Goal: Information Seeking & Learning: Learn about a topic

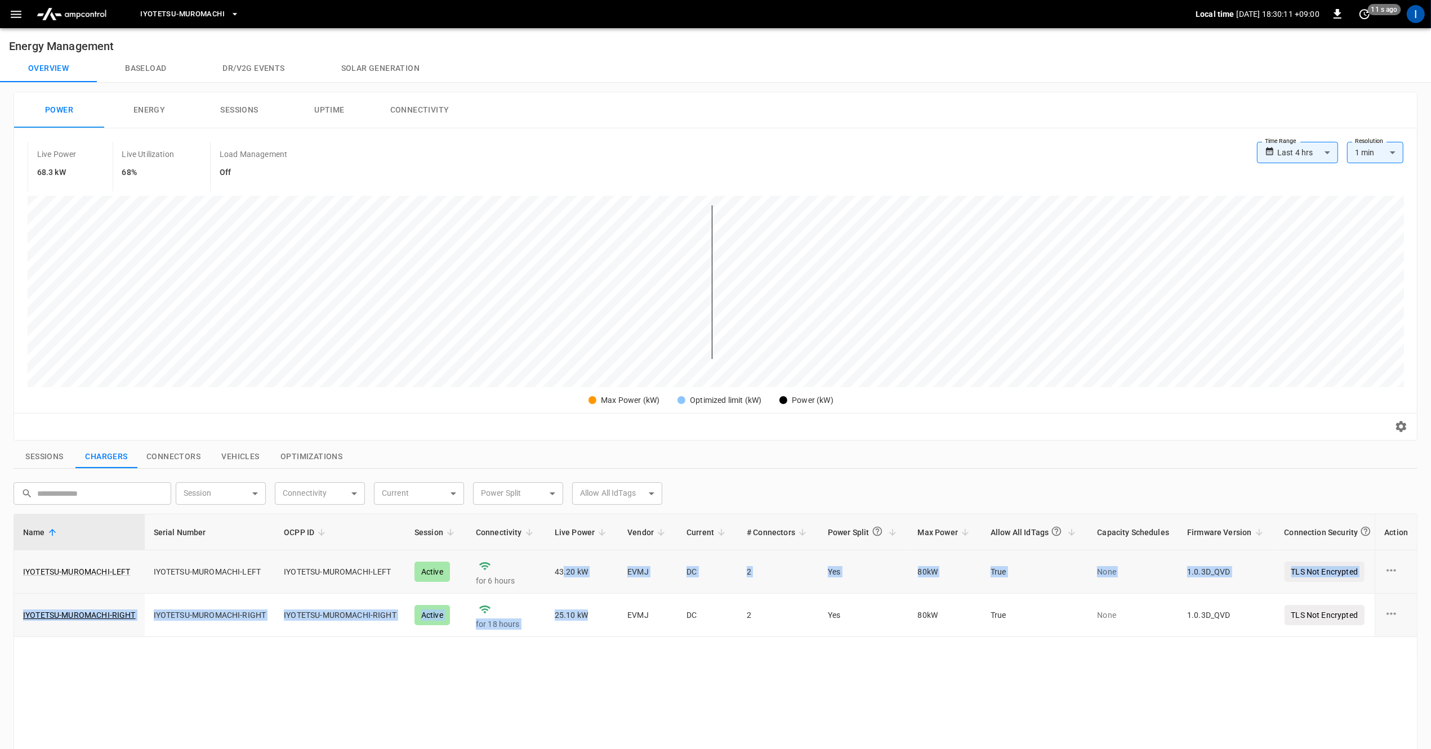
drag, startPoint x: 569, startPoint y: 631, endPoint x: 560, endPoint y: 573, distance: 58.7
click at [560, 573] on tbody "IYOTETSU-MUROMACHI-LEFT IYOTETSU-MUROMACHI-LEFT IYOTETSU-MUROMACHI-LEFT Active …" at bounding box center [746, 594] width 1464 height 87
click at [560, 573] on td "43.20 kW" at bounding box center [582, 572] width 73 height 43
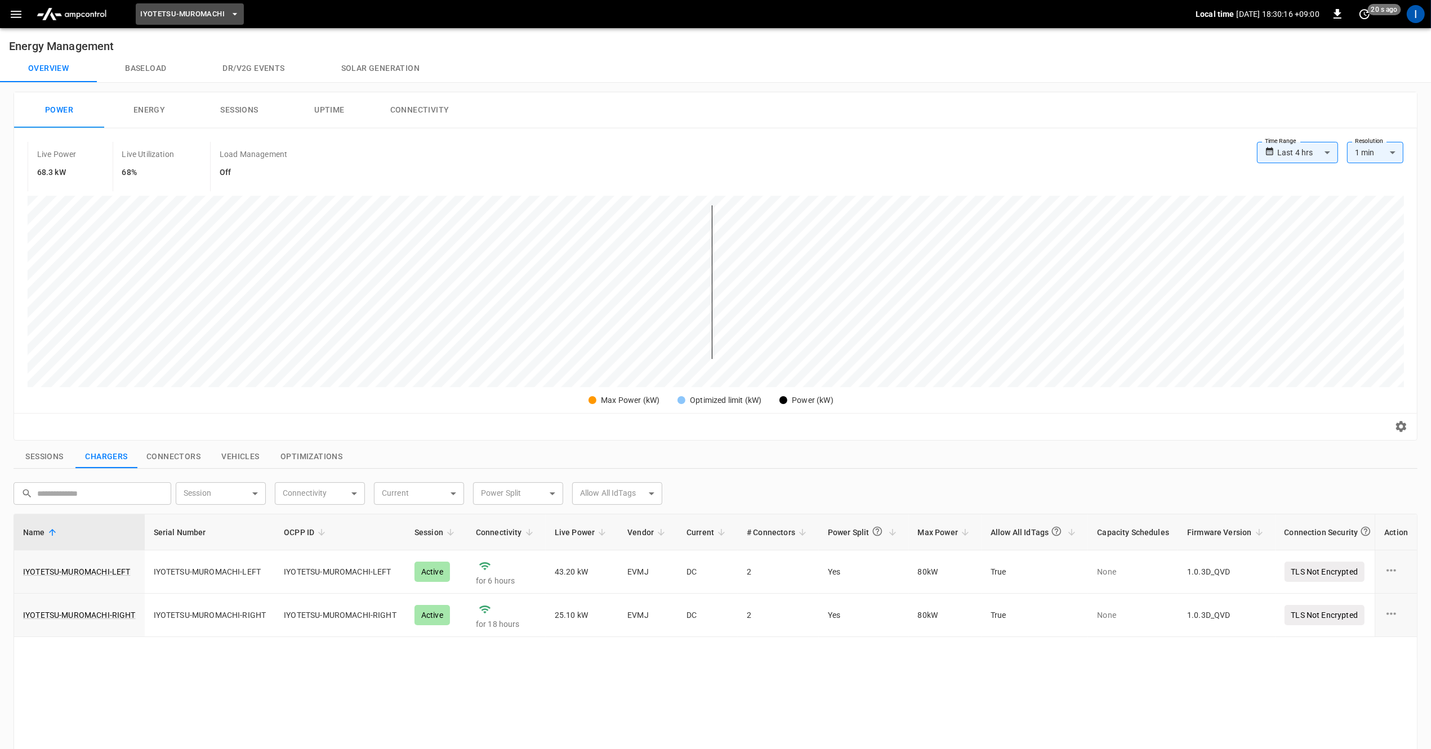
click at [168, 19] on span "Iyotetsu-Muromachi" at bounding box center [182, 14] width 84 height 13
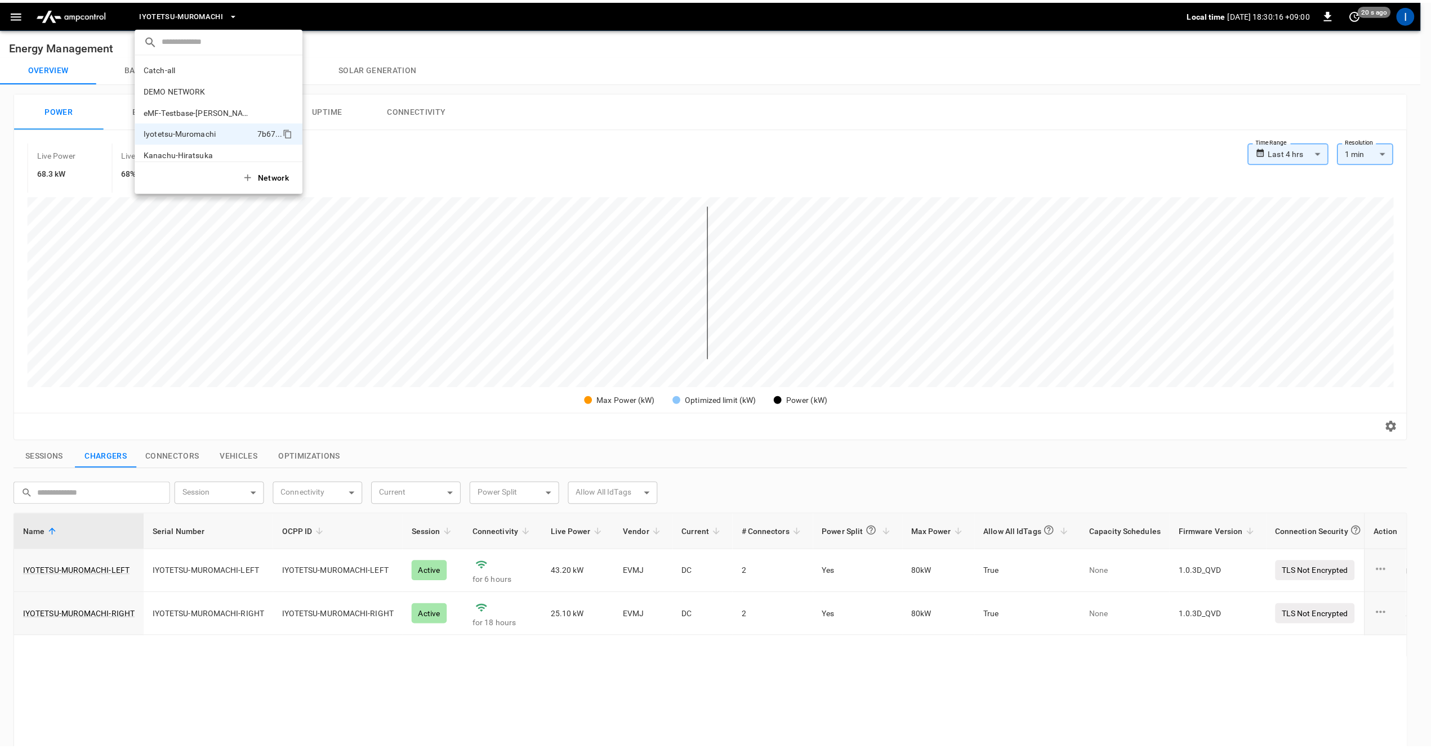
scroll to position [30, 0]
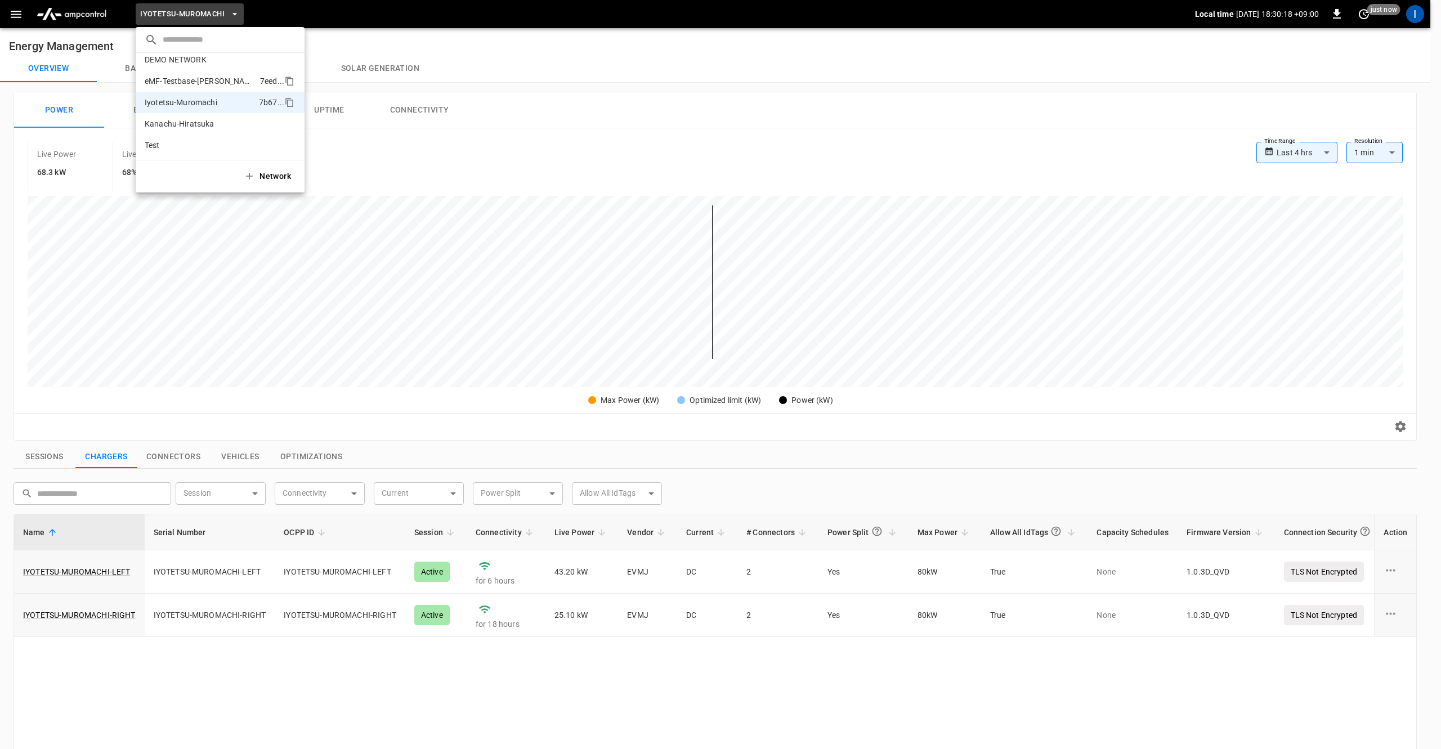
click at [202, 85] on p "eMF-Testbase-[PERSON_NAME]" at bounding box center [200, 80] width 111 height 11
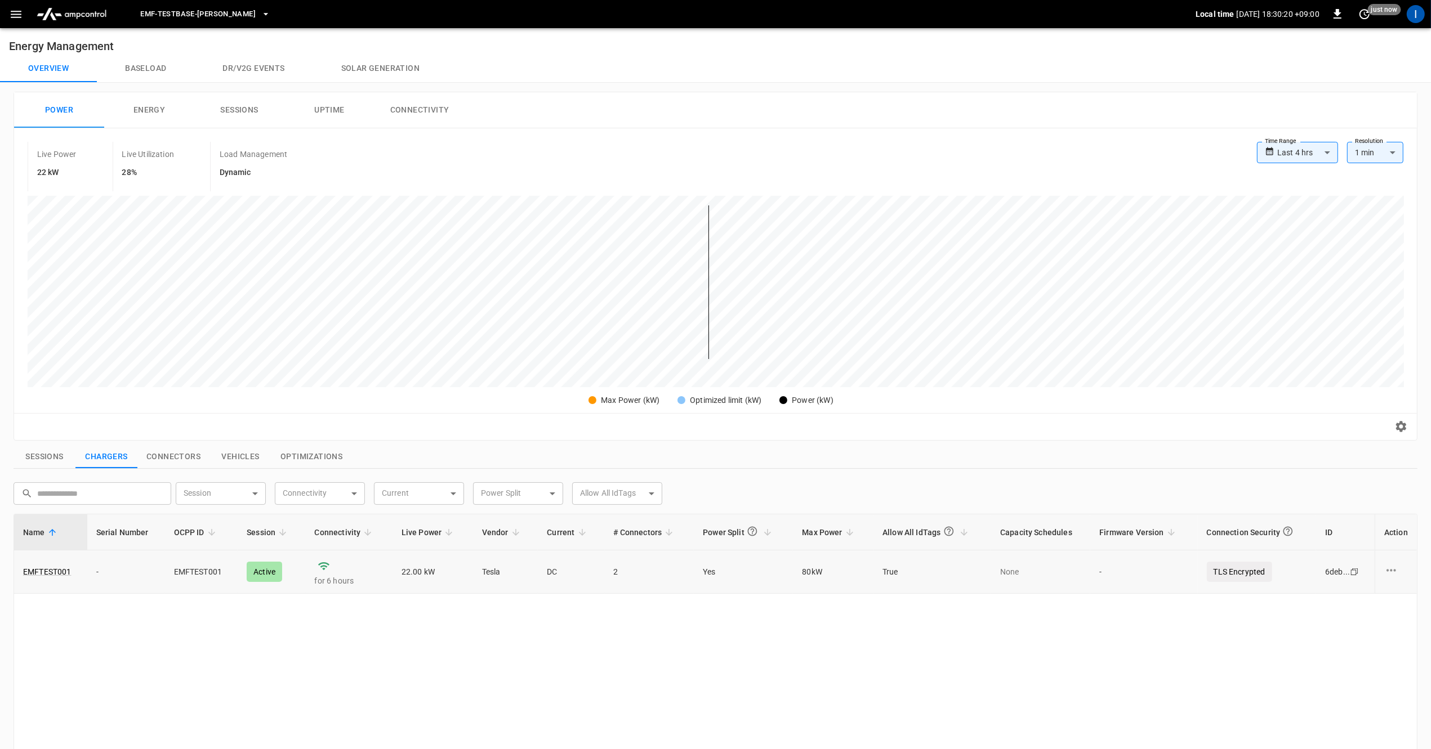
click at [405, 569] on td "22.00 kW" at bounding box center [432, 572] width 81 height 43
click at [144, 75] on button "Baseload" at bounding box center [145, 68] width 97 height 27
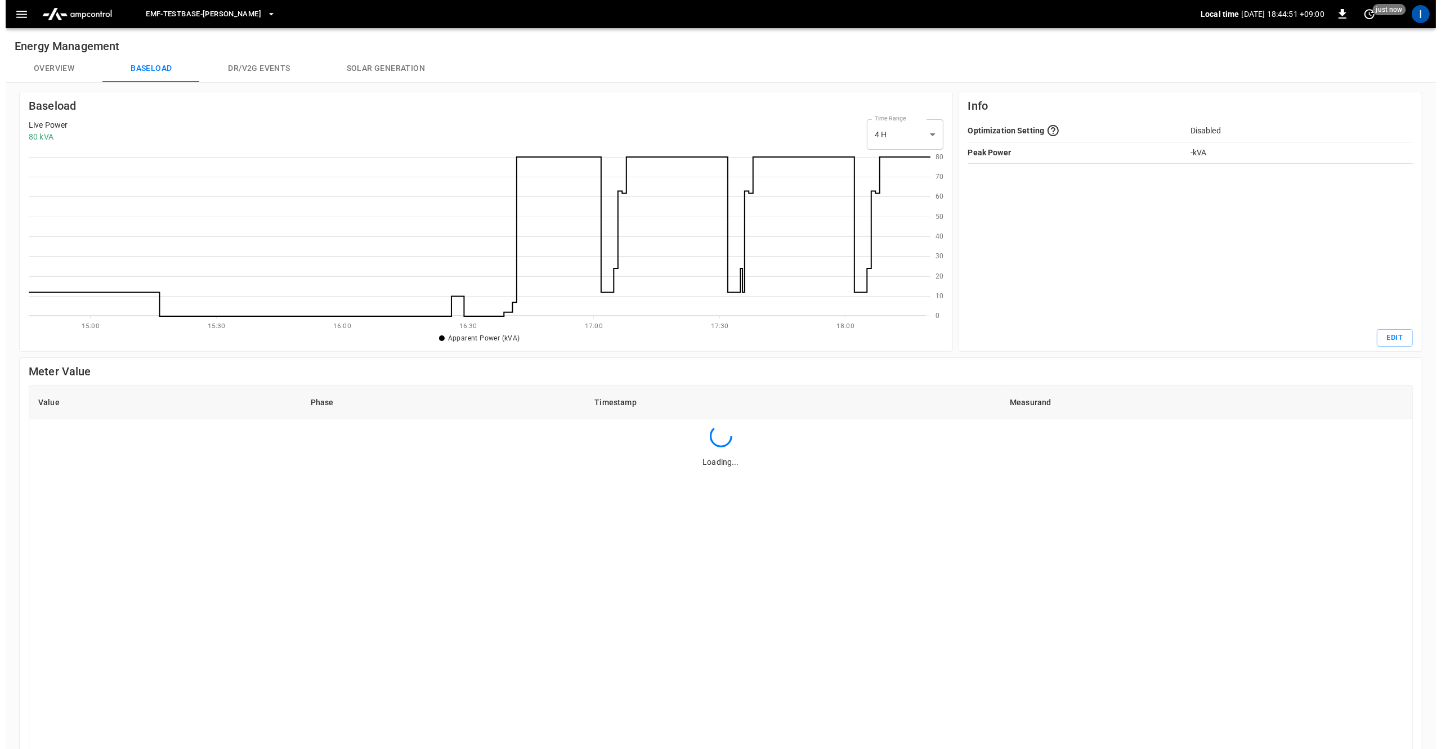
scroll to position [153, 891]
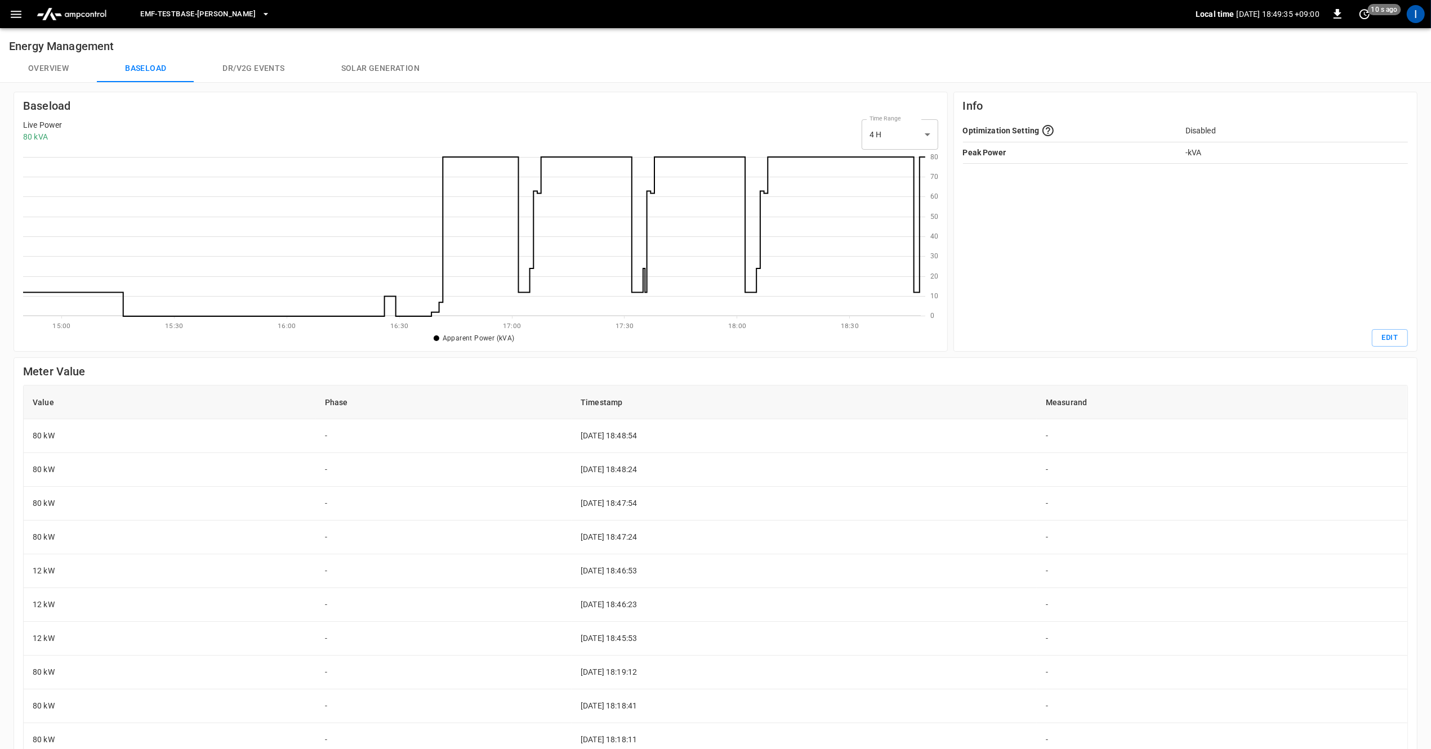
click at [820, 157] on icon at bounding box center [474, 234] width 902 height 163
click at [63, 69] on button "Overview" at bounding box center [48, 68] width 97 height 27
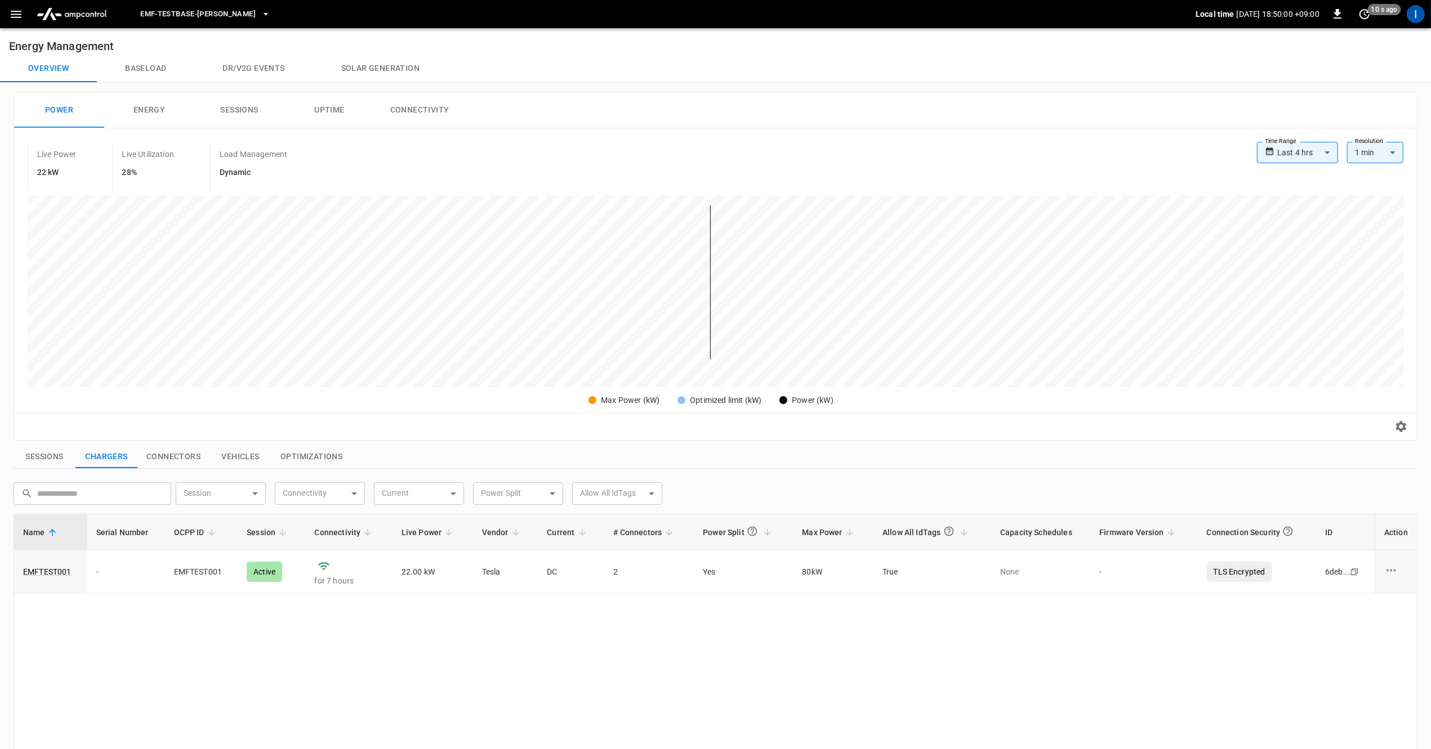
click at [48, 171] on h6 "22 kW" at bounding box center [56, 173] width 39 height 12
click at [157, 16] on span "eMF-Testbase-[PERSON_NAME]" at bounding box center [197, 14] width 115 height 13
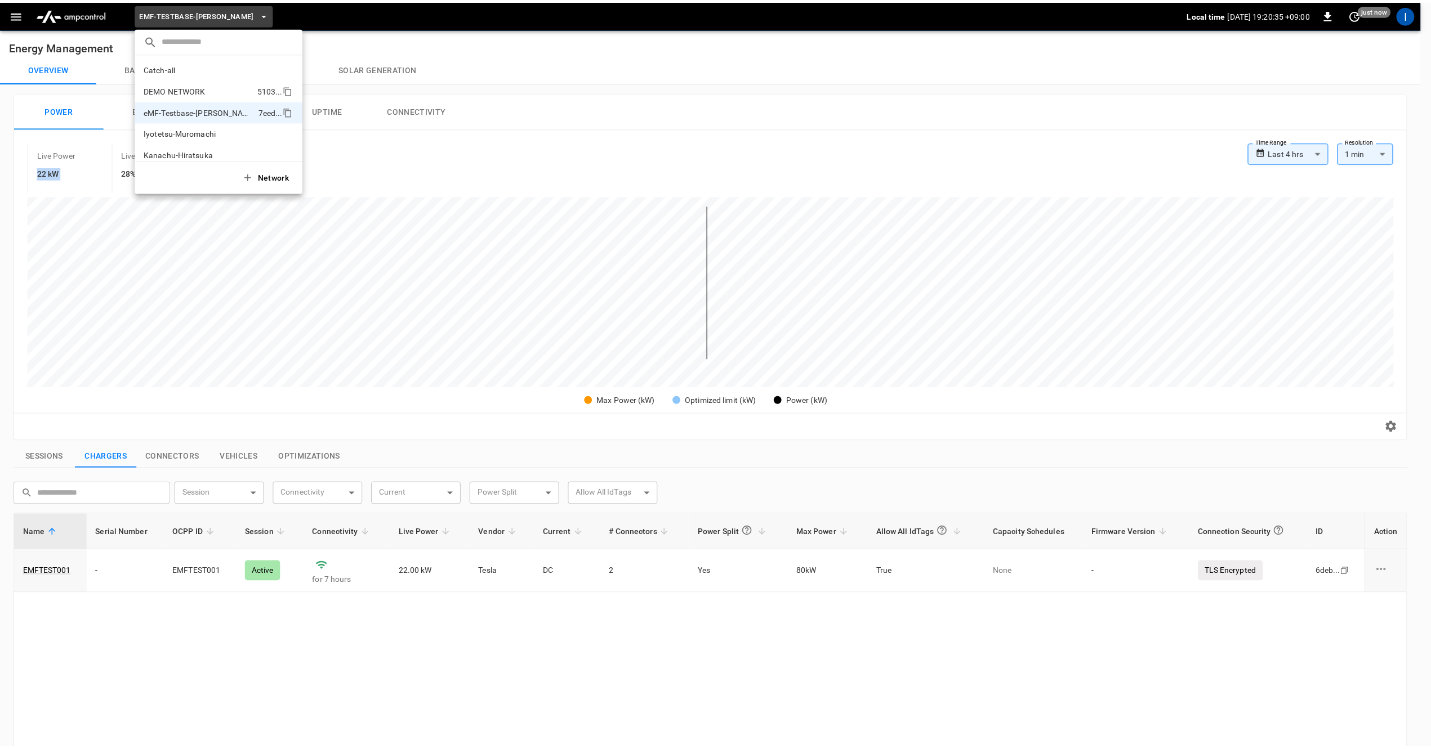
scroll to position [30, 0]
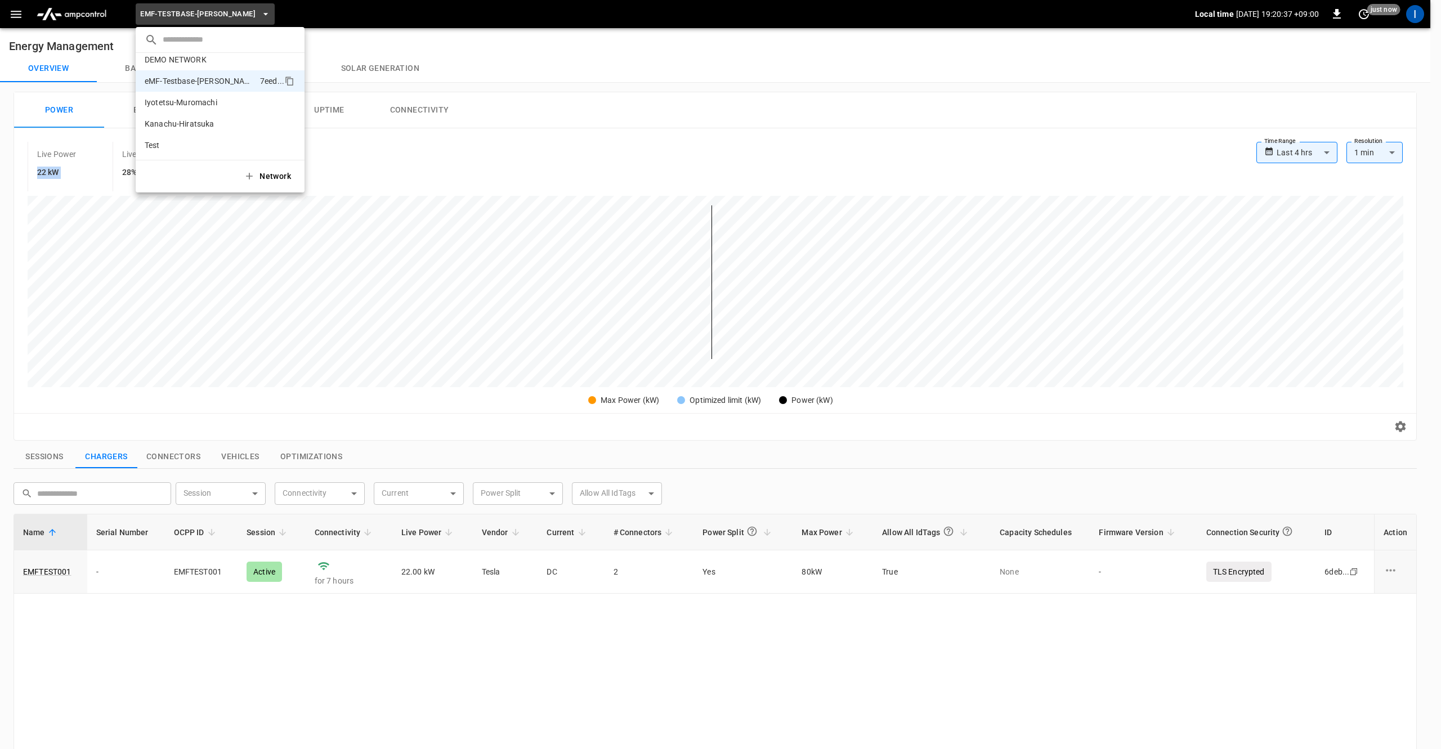
click at [227, 109] on li "Iyotetsu-Muromachi 7b67 ..." at bounding box center [220, 102] width 169 height 21
